Goal: Information Seeking & Learning: Learn about a topic

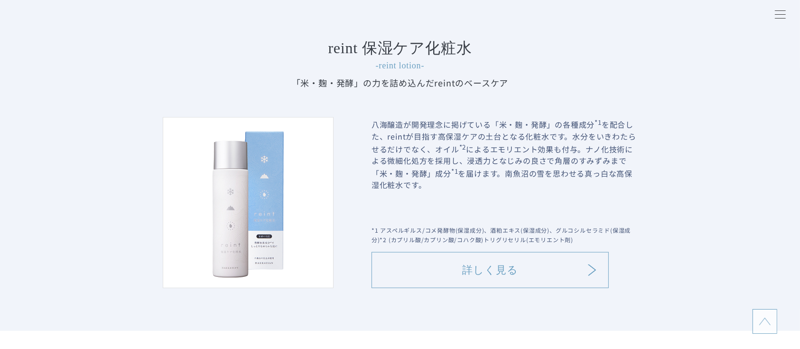
scroll to position [1012, 0]
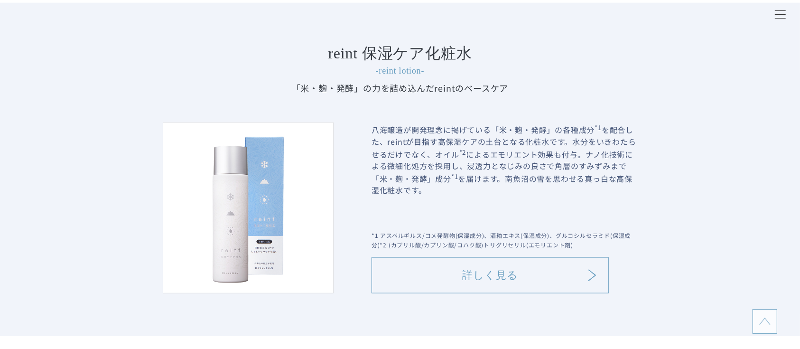
click at [421, 264] on link "詳しく見る" at bounding box center [489, 275] width 237 height 36
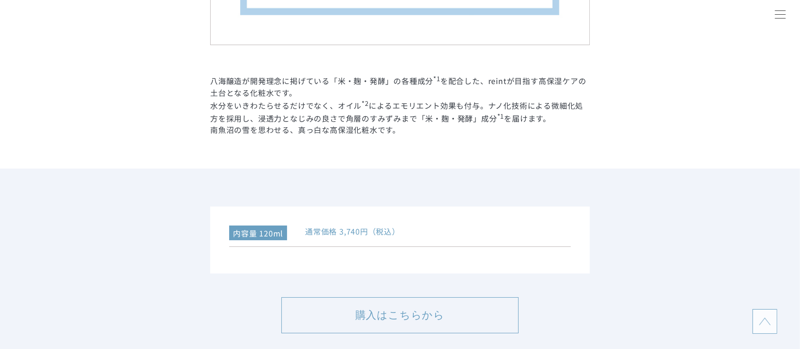
scroll to position [2023, 0]
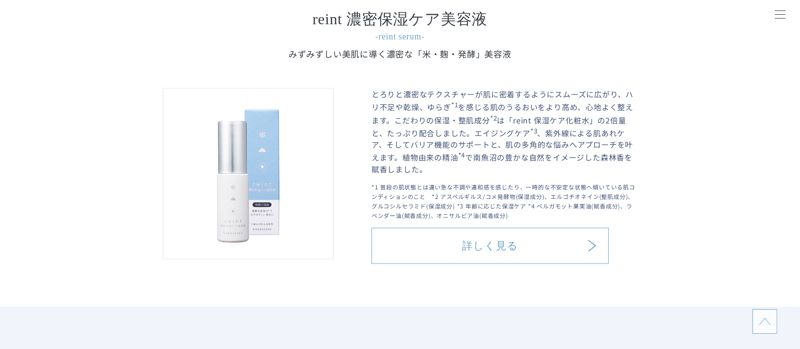
scroll to position [1391, 0]
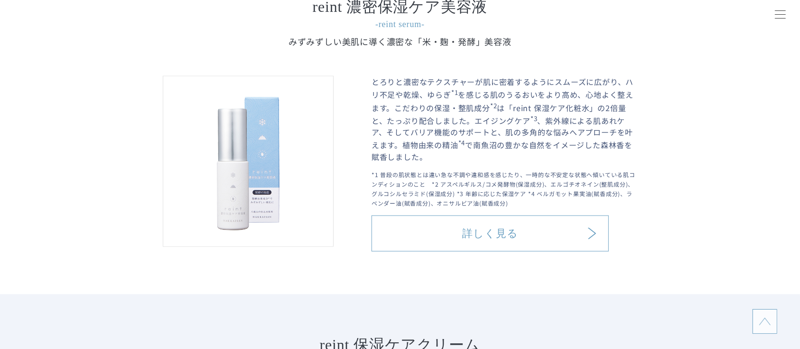
click at [455, 226] on link "詳しく見る" at bounding box center [489, 233] width 237 height 36
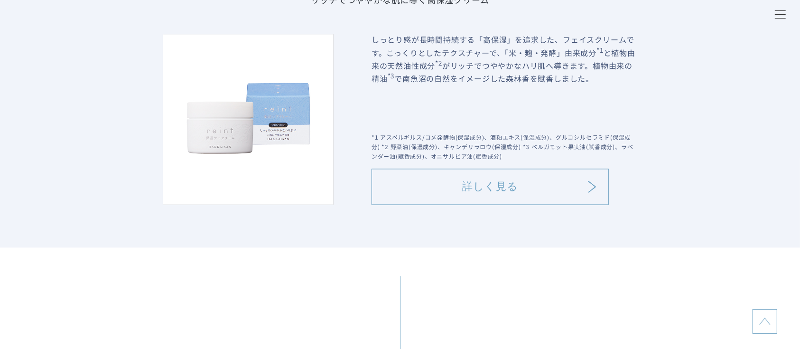
scroll to position [2023, 0]
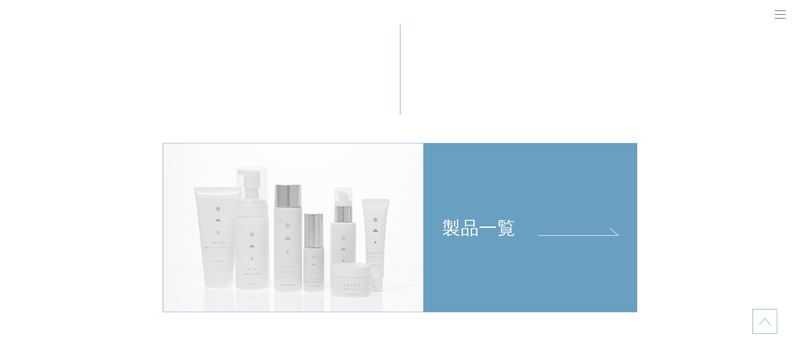
click at [448, 223] on div "製品一覧" at bounding box center [530, 191] width 212 height 96
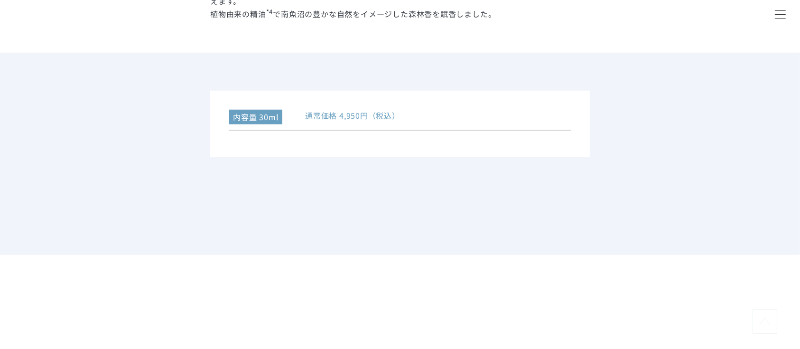
scroll to position [632, 0]
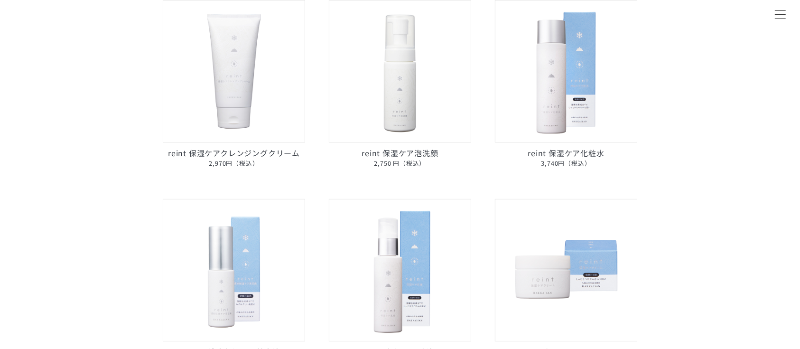
scroll to position [151, 0]
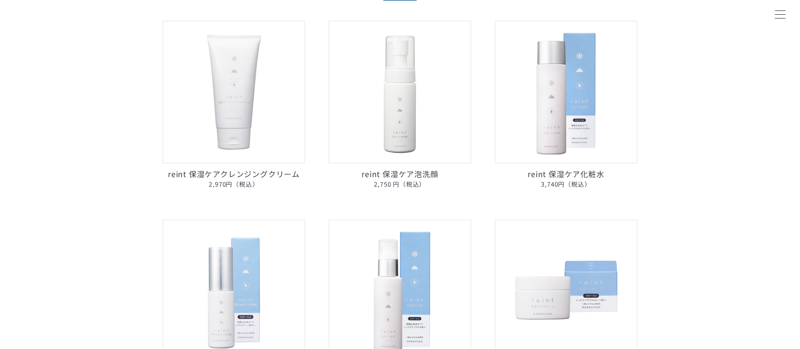
click at [266, 249] on img at bounding box center [234, 291] width 142 height 142
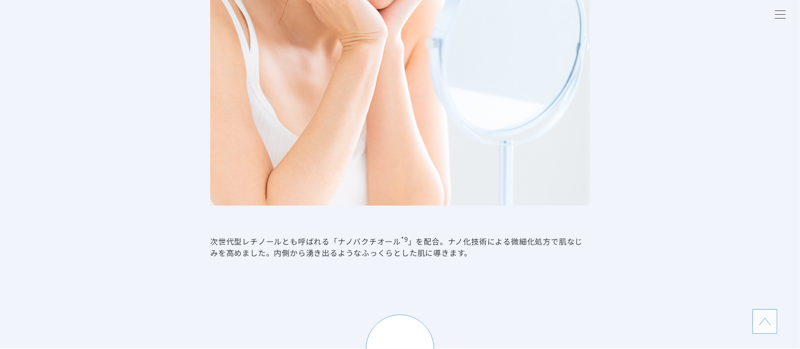
scroll to position [2023, 0]
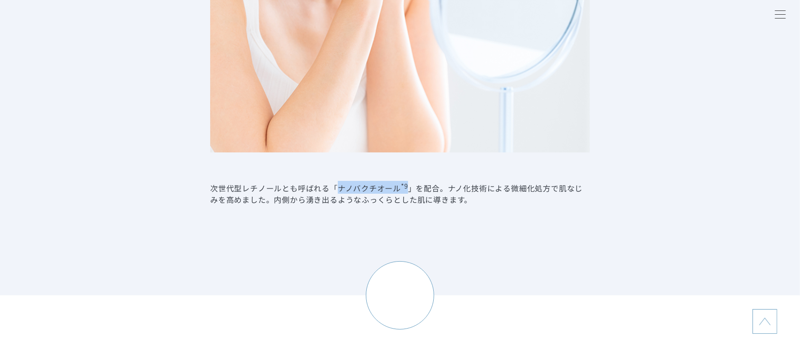
drag, startPoint x: 335, startPoint y: 186, endPoint x: 410, endPoint y: 184, distance: 75.0
click at [410, 184] on dd "次世代型レチノールとも呼ばれる「ナノバクチオール *9 」を配合。ナノ化技術による微細化処方で肌なじみを高めました。内側から湧き出るようなふっくらとした肌に導…" at bounding box center [399, 193] width 379 height 24
copy dd "ナノバクチオール *9"
